Goal: Information Seeking & Learning: Learn about a topic

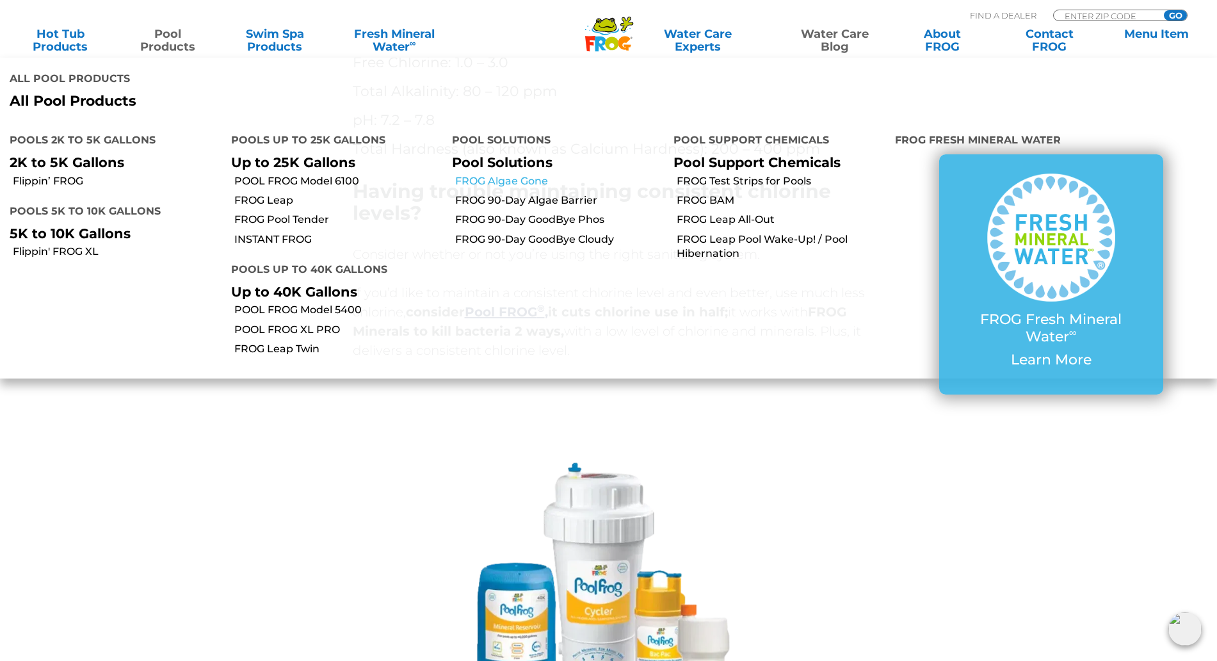
click at [526, 181] on link "FROG Algae Gone" at bounding box center [559, 181] width 209 height 14
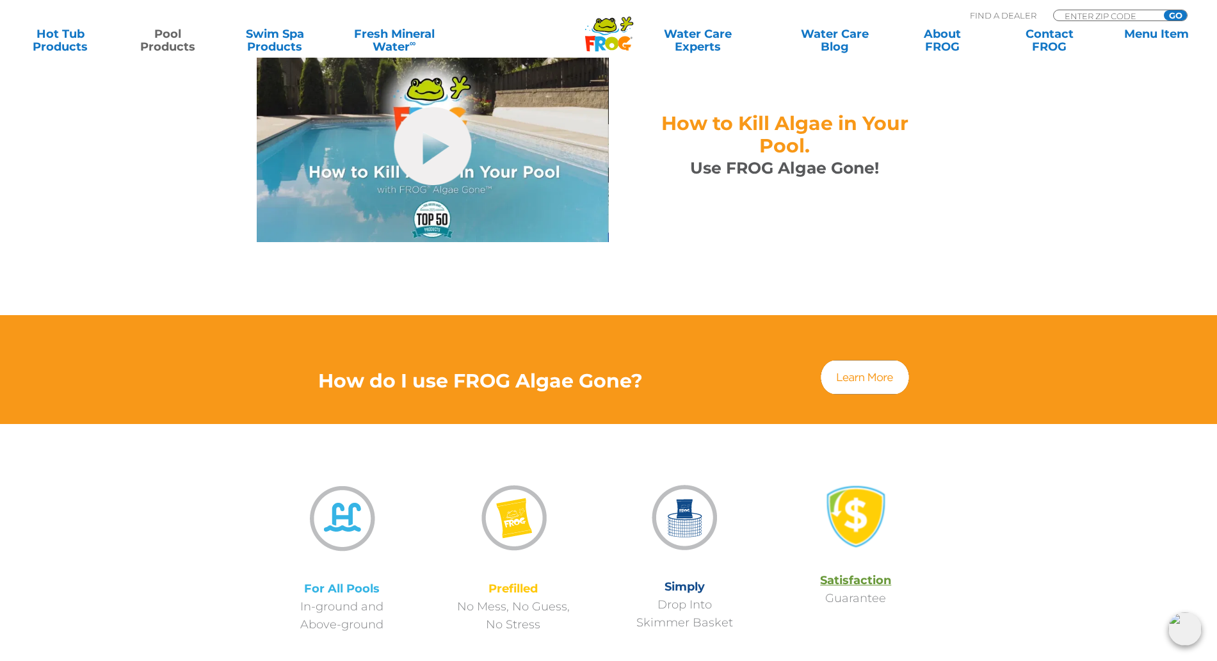
scroll to position [640, 0]
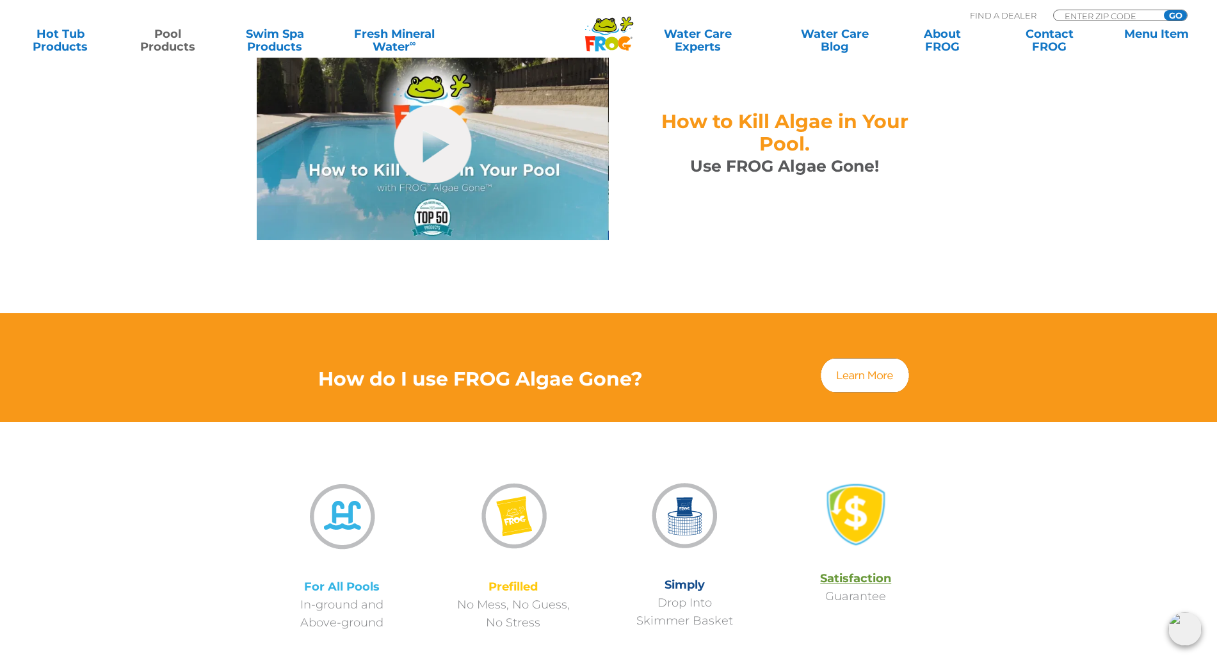
click at [858, 356] on img at bounding box center [865, 375] width 92 height 38
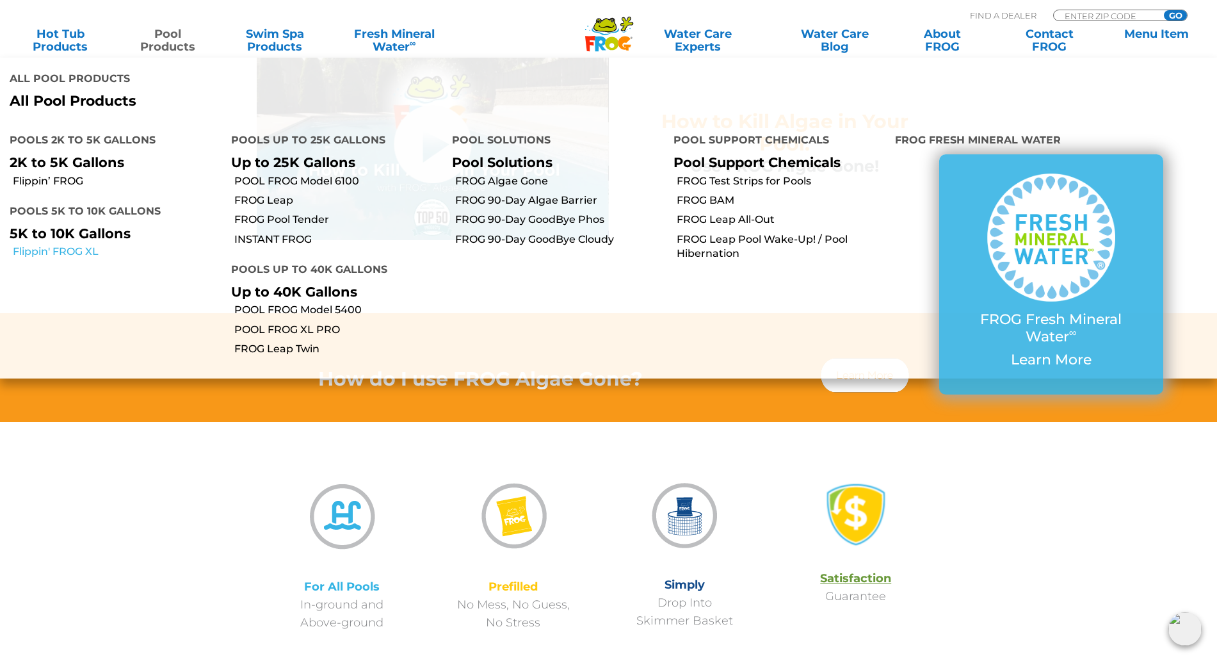
click at [77, 252] on link "Flippin' FROG XL" at bounding box center [117, 252] width 209 height 14
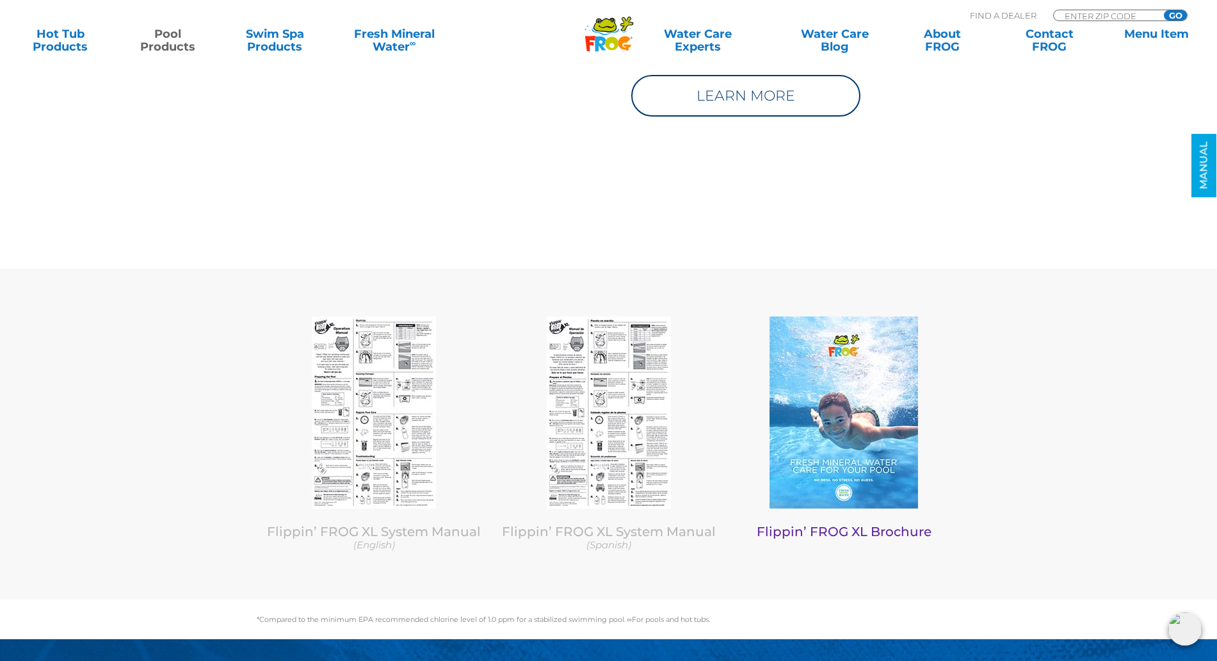
scroll to position [5204, 0]
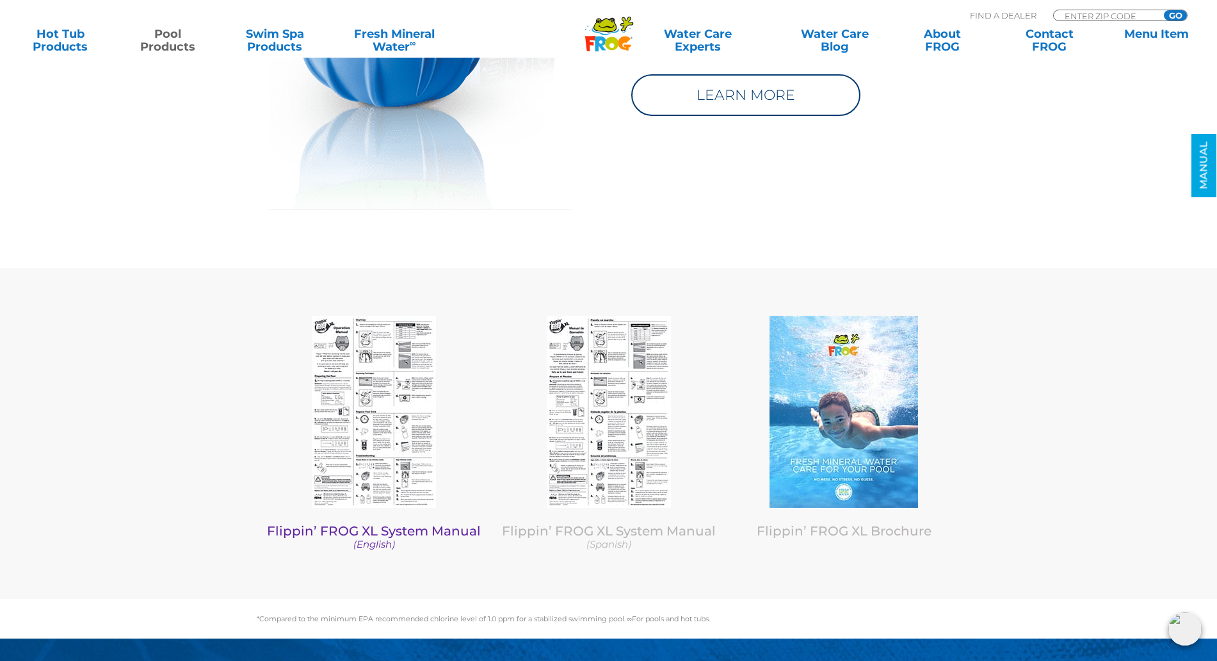
click at [380, 400] on img at bounding box center [374, 412] width 124 height 192
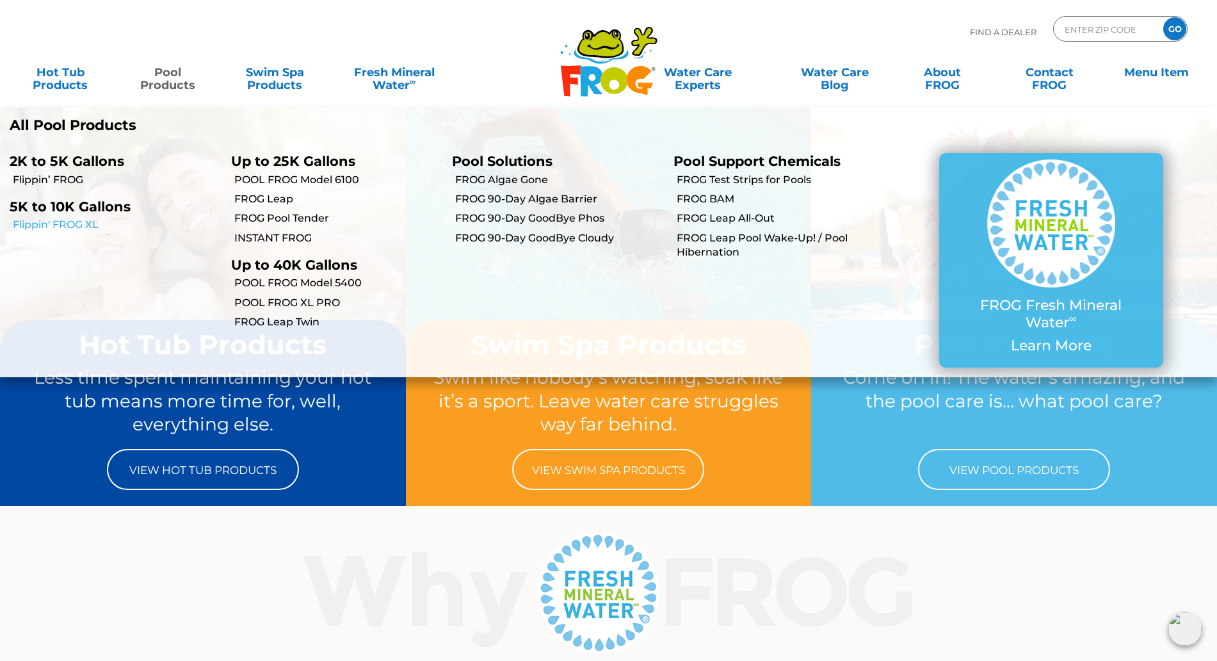
click at [70, 230] on link "Flippin' FROG XL" at bounding box center [117, 225] width 209 height 14
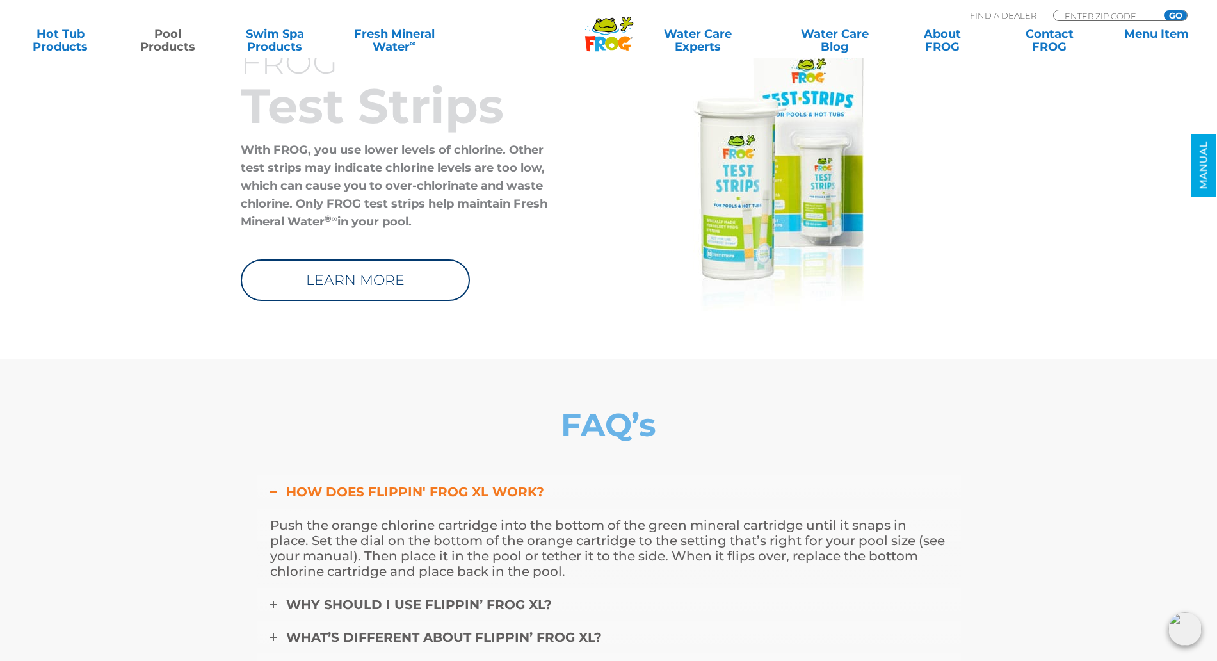
scroll to position [4483, 0]
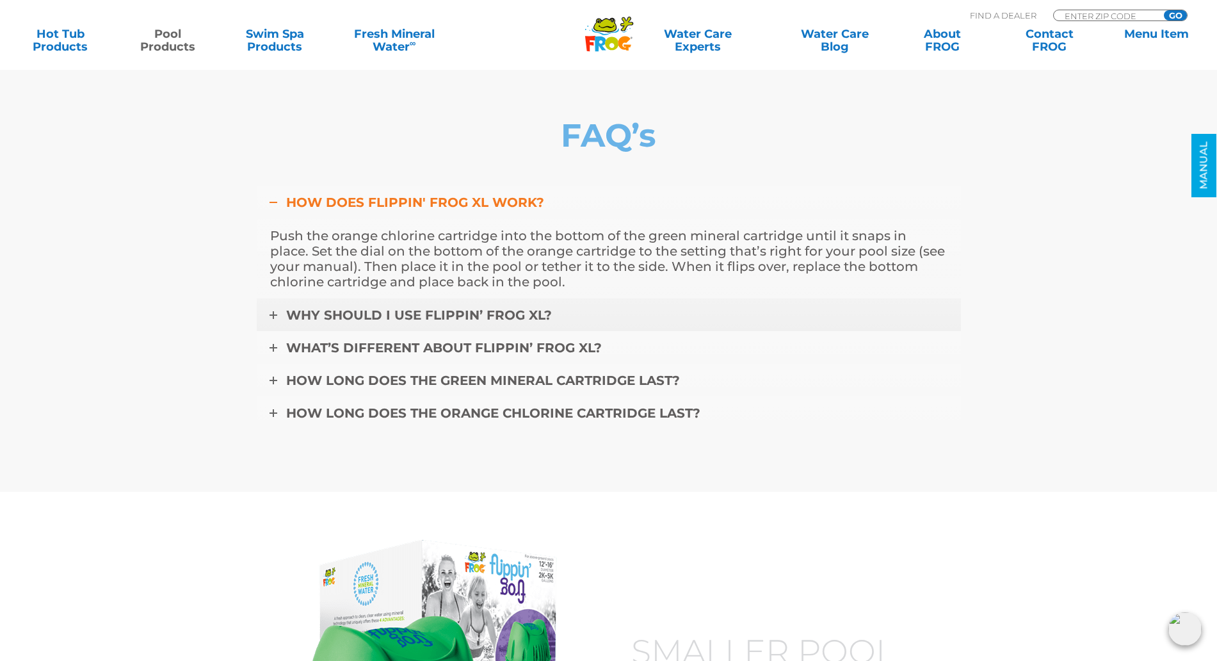
click at [427, 307] on span "Why should I use Flippin’ FROG XL?" at bounding box center [419, 314] width 266 height 15
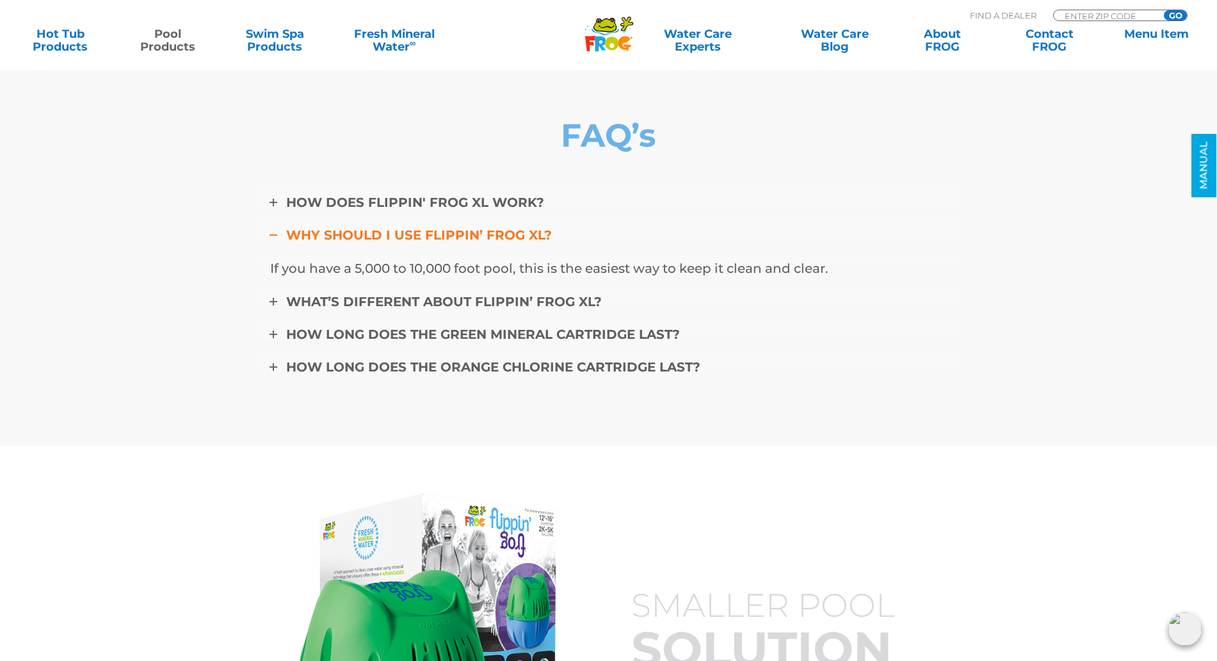
click at [428, 227] on span "Why should I use Flippin’ FROG XL?" at bounding box center [419, 234] width 266 height 15
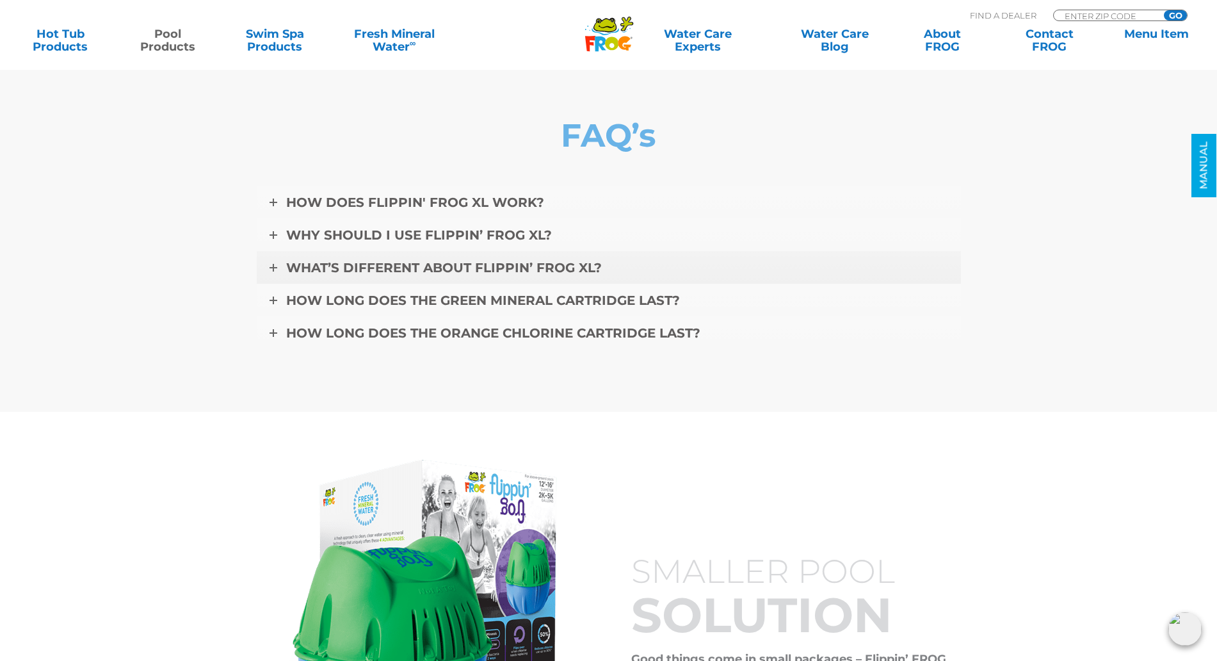
click at [424, 251] on link "What’s different about Flippin’ FROG XL?" at bounding box center [609, 267] width 704 height 33
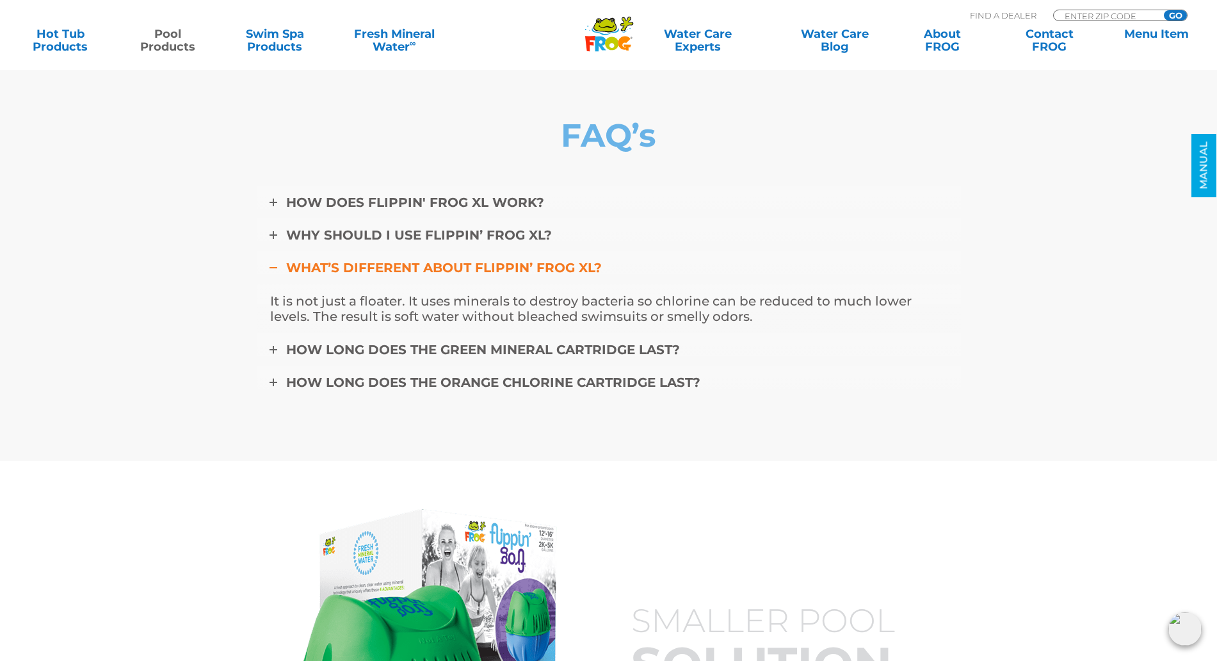
click at [427, 260] on span "What’s different about Flippin’ FROG XL?" at bounding box center [444, 267] width 316 height 15
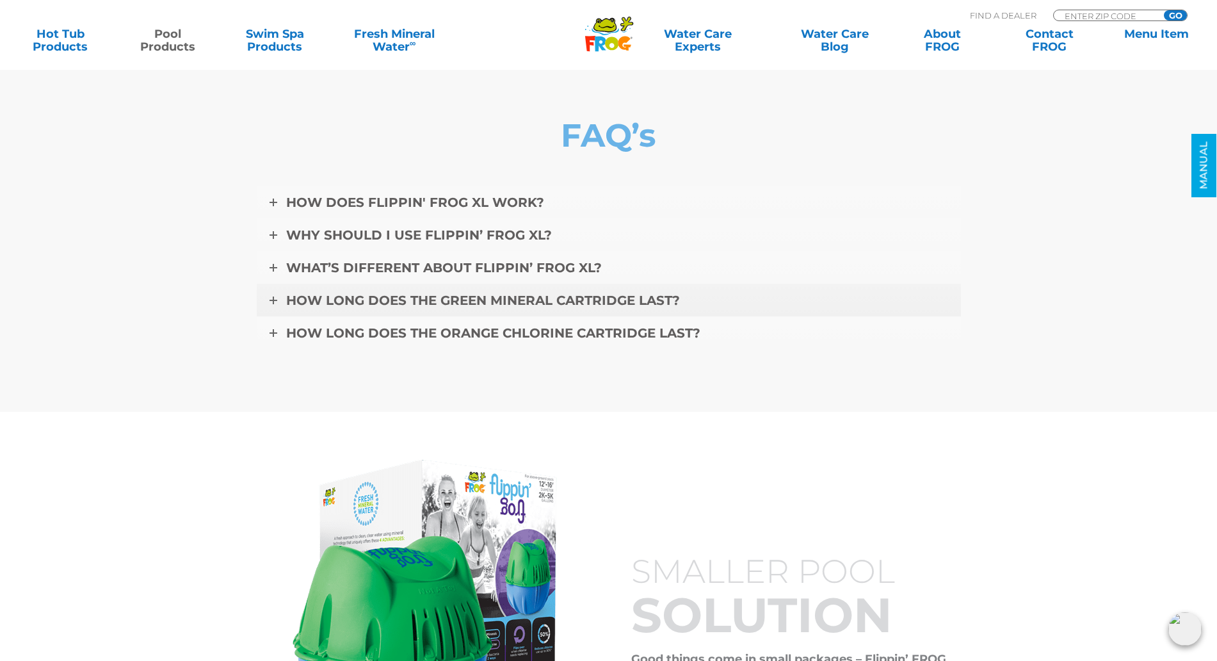
click at [435, 293] on span "How long does the green mineral cartridge last?" at bounding box center [483, 300] width 394 height 15
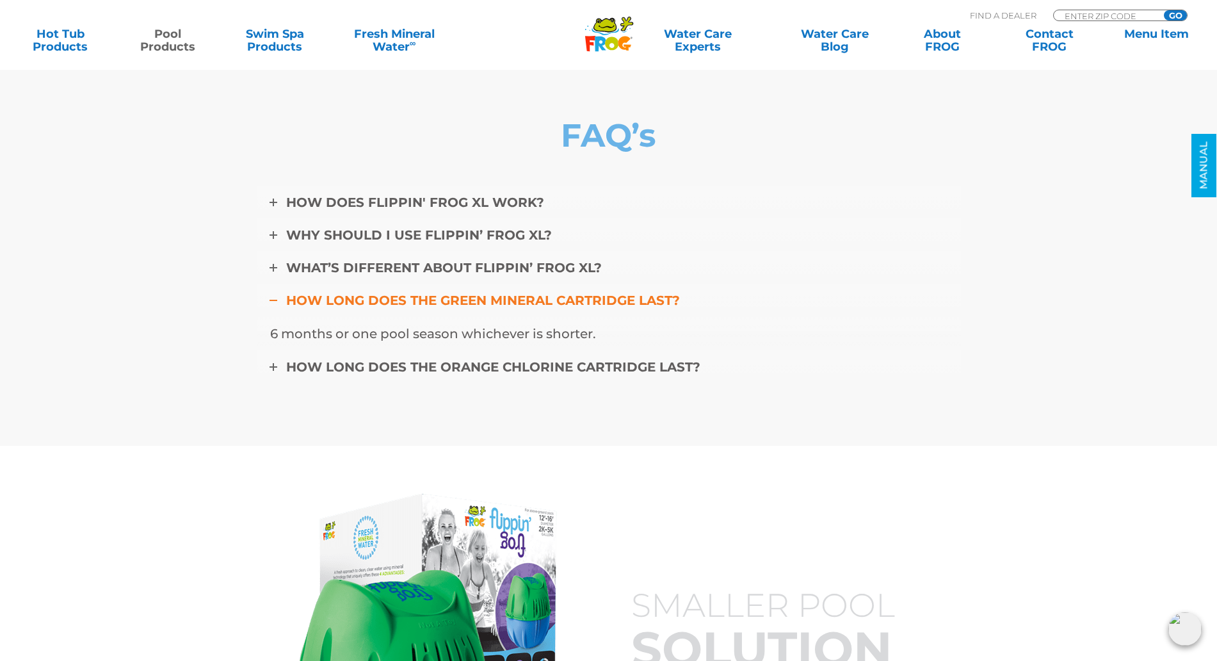
click at [435, 293] on span "How long does the green mineral cartridge last?" at bounding box center [483, 300] width 394 height 15
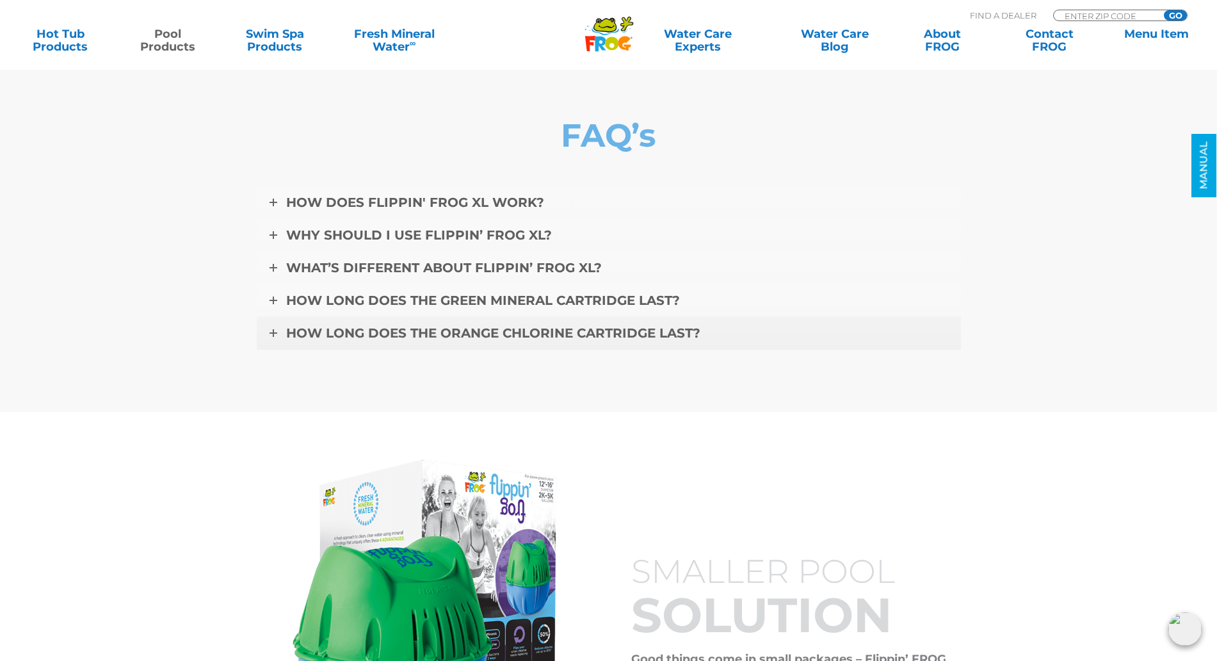
click at [443, 325] on span "How long does the orange chlorine cartridge last?" at bounding box center [493, 332] width 414 height 15
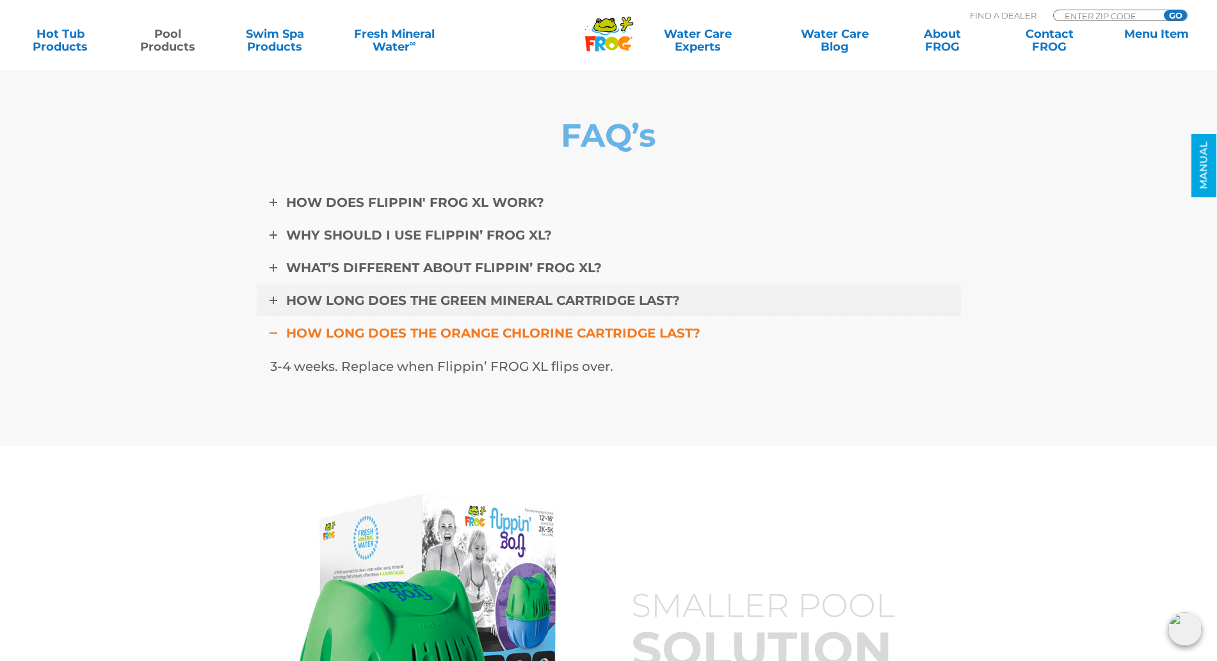
click at [466, 325] on span "How long does the orange chlorine cartridge last?" at bounding box center [493, 332] width 414 height 15
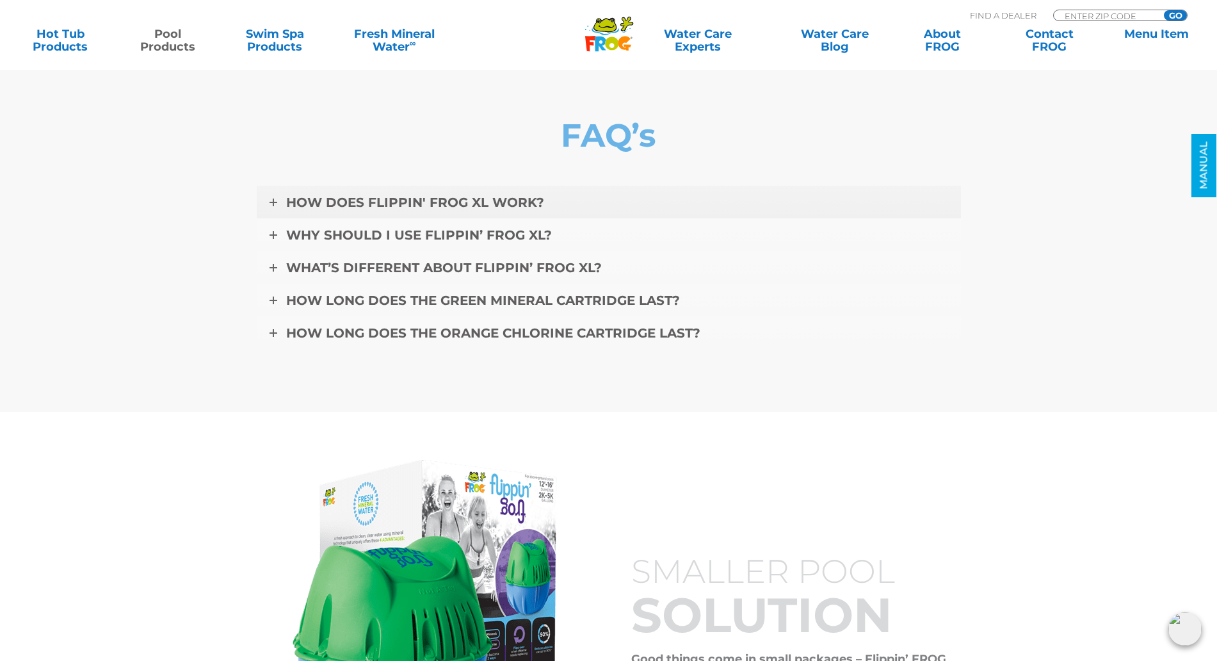
click at [455, 195] on span "HOW DOES FLIPPIN' FROG XL WORK?" at bounding box center [415, 202] width 258 height 15
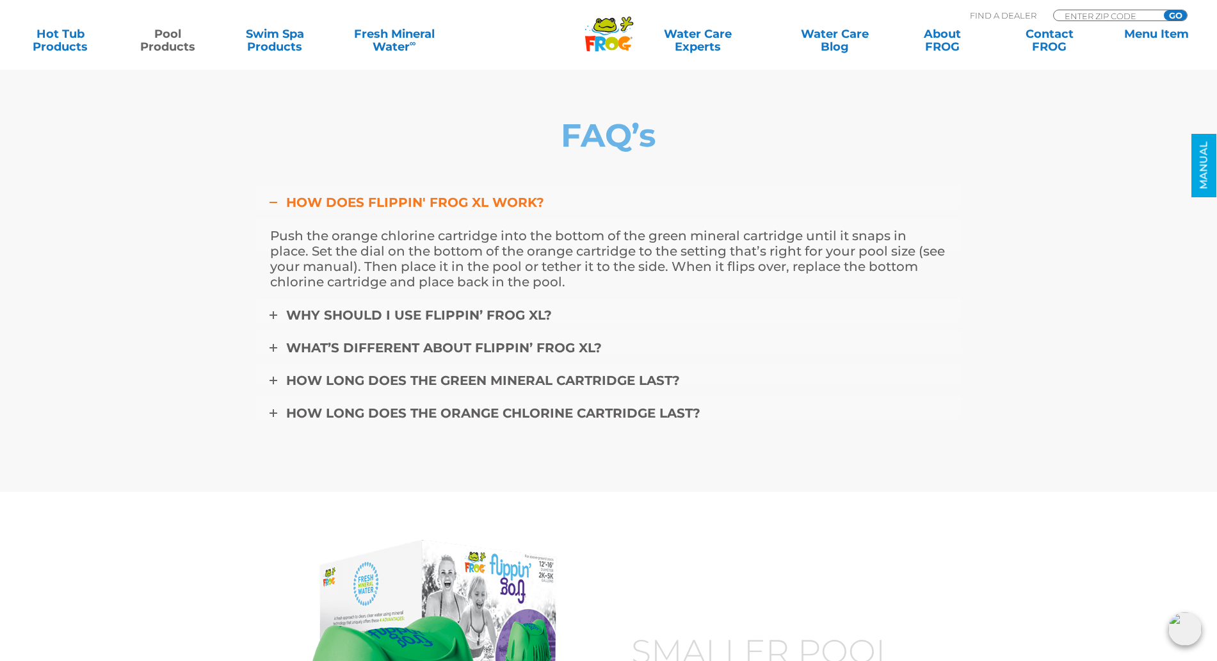
click at [456, 195] on span "HOW DOES FLIPPIN' FROG XL WORK?" at bounding box center [415, 202] width 258 height 15
